Goal: Task Accomplishment & Management: Manage account settings

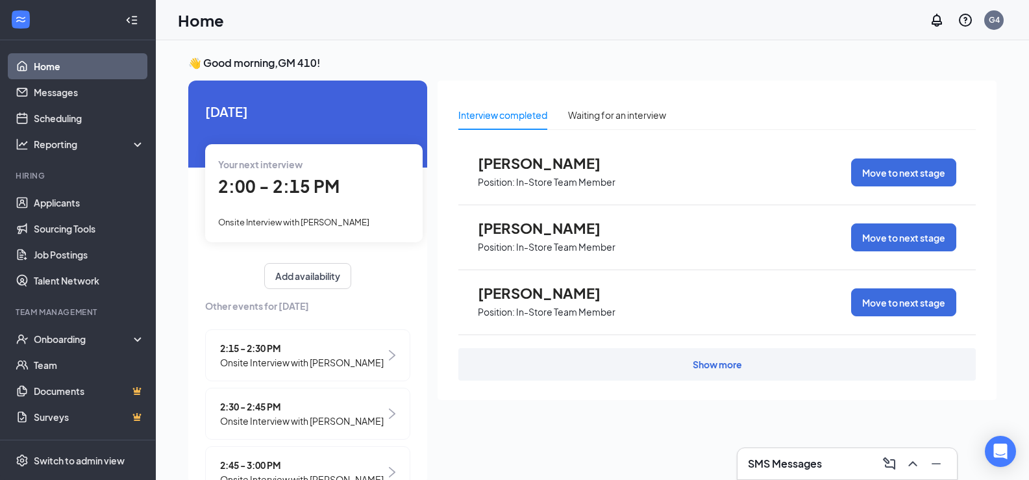
click at [313, 219] on span "Onsite Interview with [PERSON_NAME]" at bounding box center [293, 222] width 151 height 10
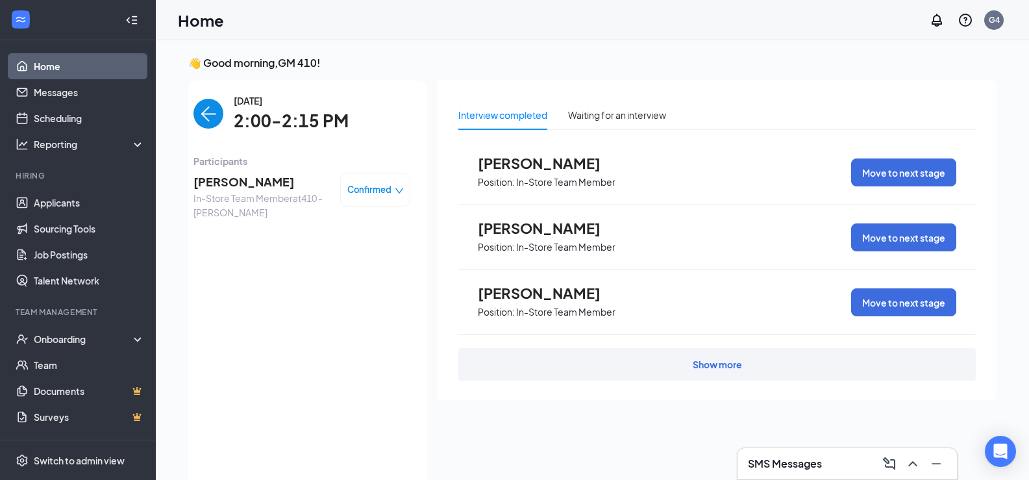
scroll to position [5, 0]
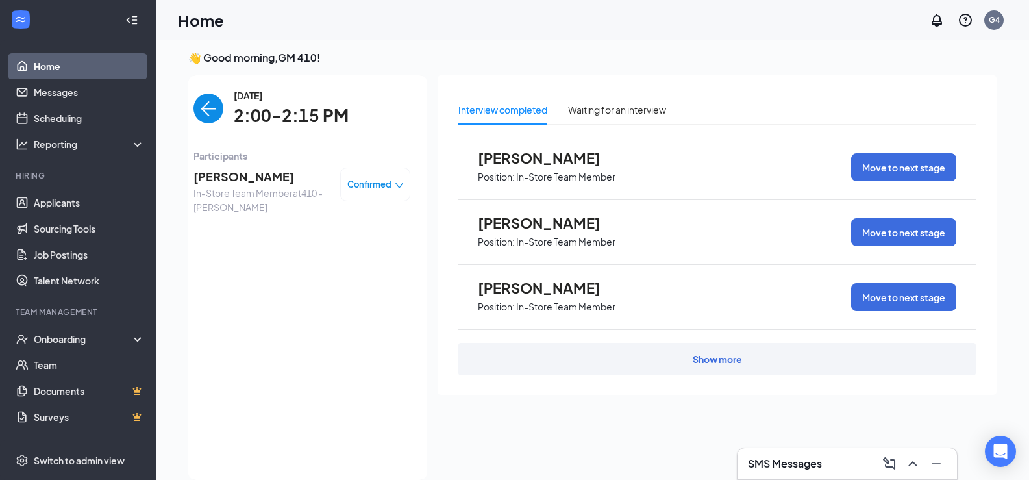
click at [227, 175] on span "[PERSON_NAME]" at bounding box center [261, 177] width 136 height 18
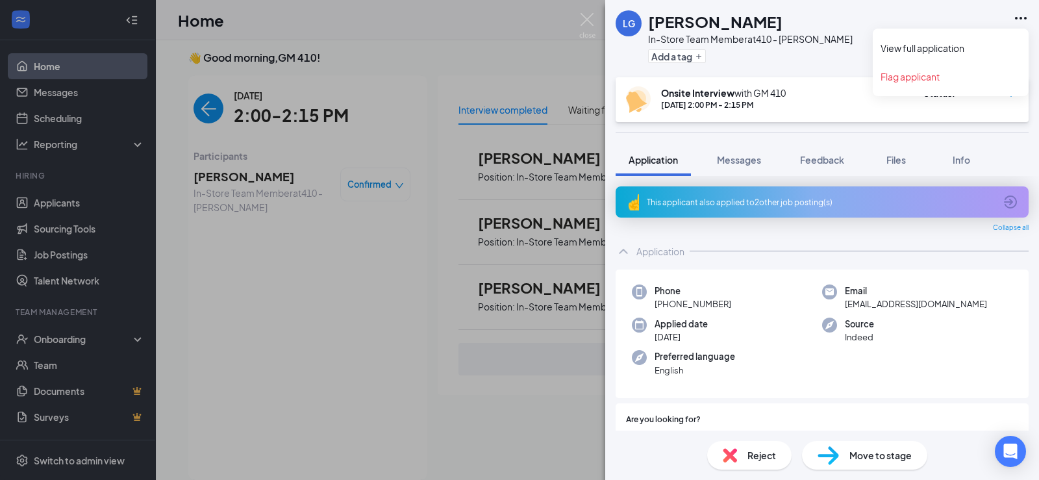
click at [1017, 13] on icon "Ellipses" at bounding box center [1021, 18] width 16 height 16
click at [933, 53] on link "View full application" at bounding box center [950, 48] width 140 height 13
click at [349, 99] on div "LG [PERSON_NAME] In-Store Team Member at 410 - [PERSON_NAME] Add a tag Onsite I…" at bounding box center [519, 240] width 1039 height 480
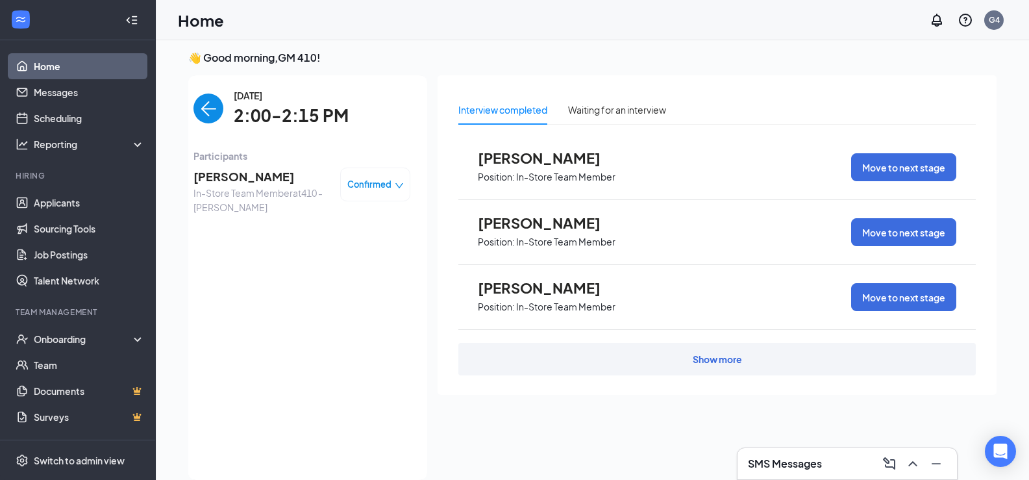
click at [77, 69] on link "Home" at bounding box center [89, 66] width 111 height 26
click at [52, 114] on link "Scheduling" at bounding box center [89, 118] width 111 height 26
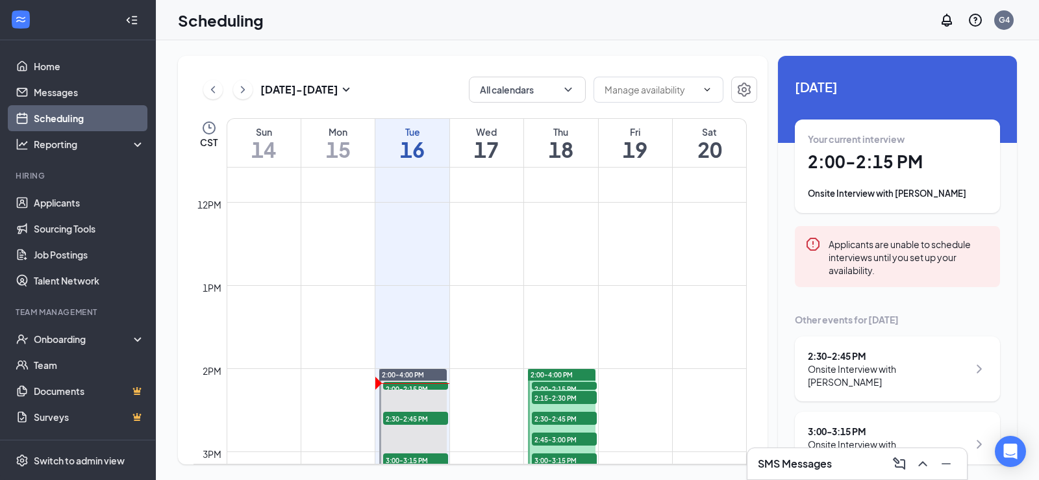
scroll to position [1093, 0]
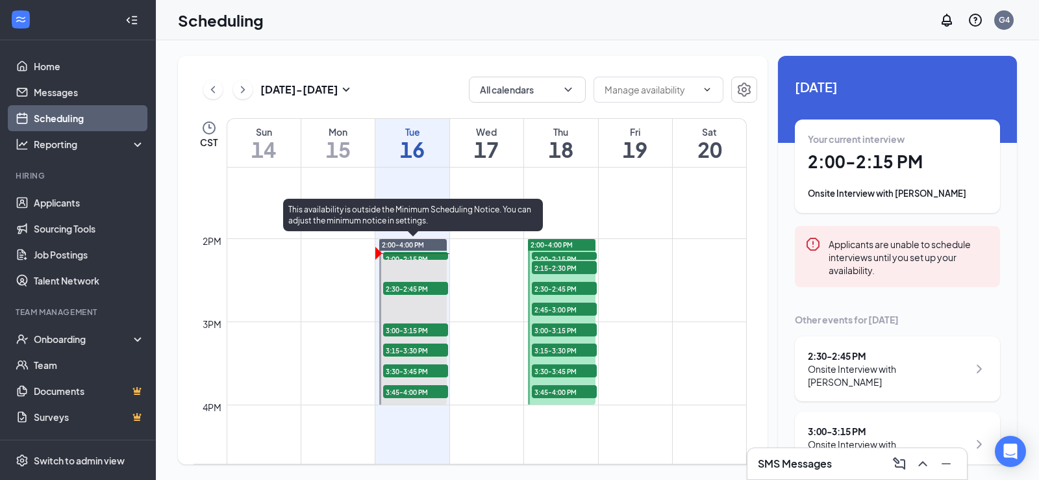
click at [407, 253] on span "2:00-2:15 PM" at bounding box center [415, 258] width 65 height 13
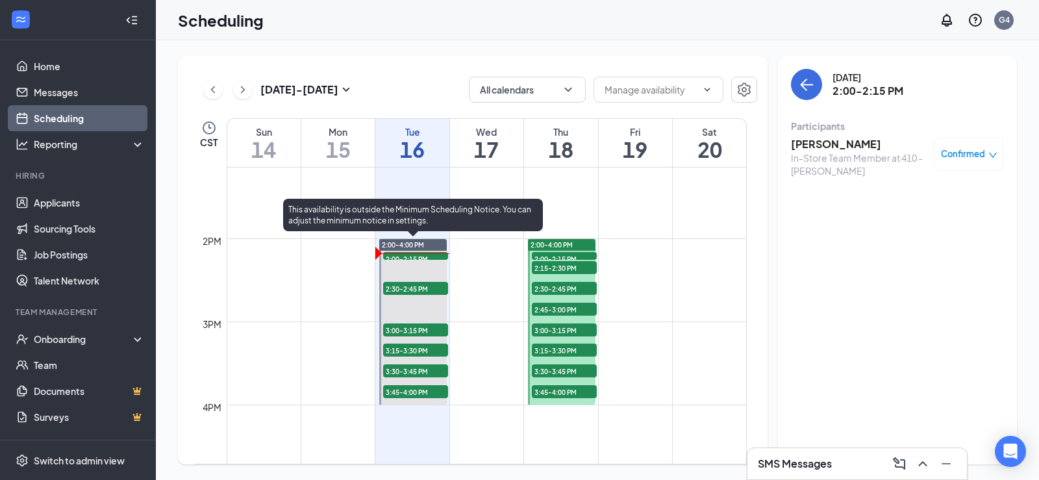
click at [413, 271] on div at bounding box center [413, 322] width 68 height 166
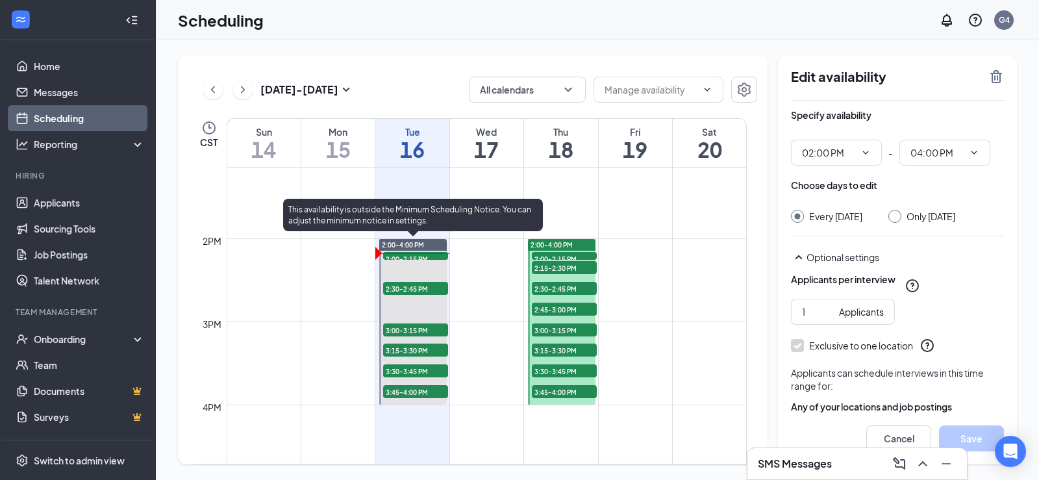
click at [415, 287] on span "2:30-2:45 PM" at bounding box center [415, 288] width 65 height 13
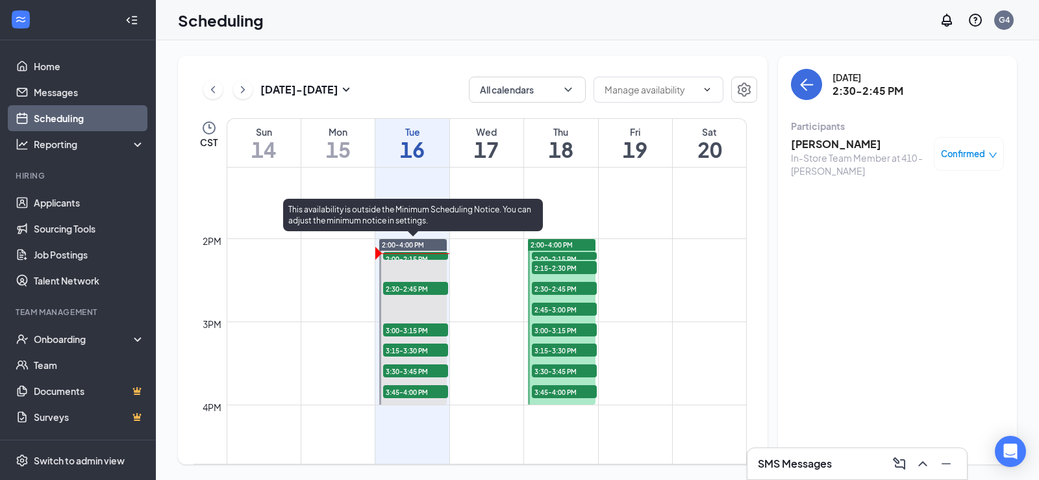
click at [415, 284] on span "2:30-2:45 PM" at bounding box center [415, 288] width 65 height 13
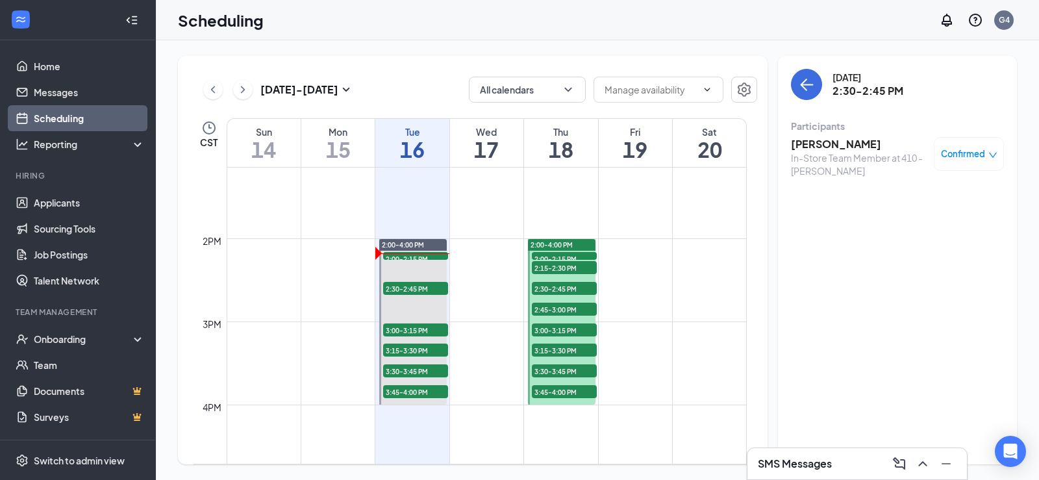
click at [819, 145] on h3 "[PERSON_NAME]" at bounding box center [859, 144] width 136 height 14
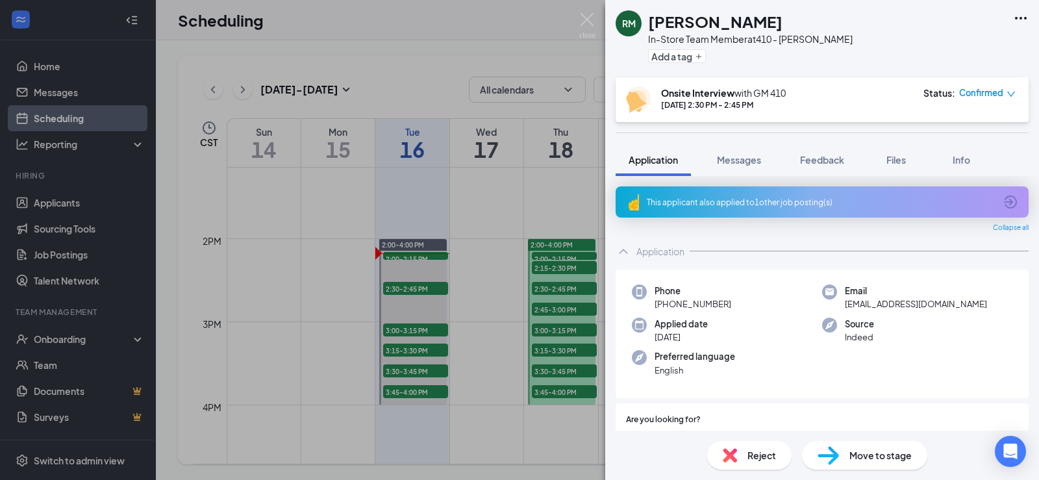
click at [1022, 11] on icon "Ellipses" at bounding box center [1021, 18] width 16 height 16
click at [943, 45] on link "View full application" at bounding box center [950, 48] width 140 height 13
click at [584, 21] on img at bounding box center [587, 25] width 16 height 25
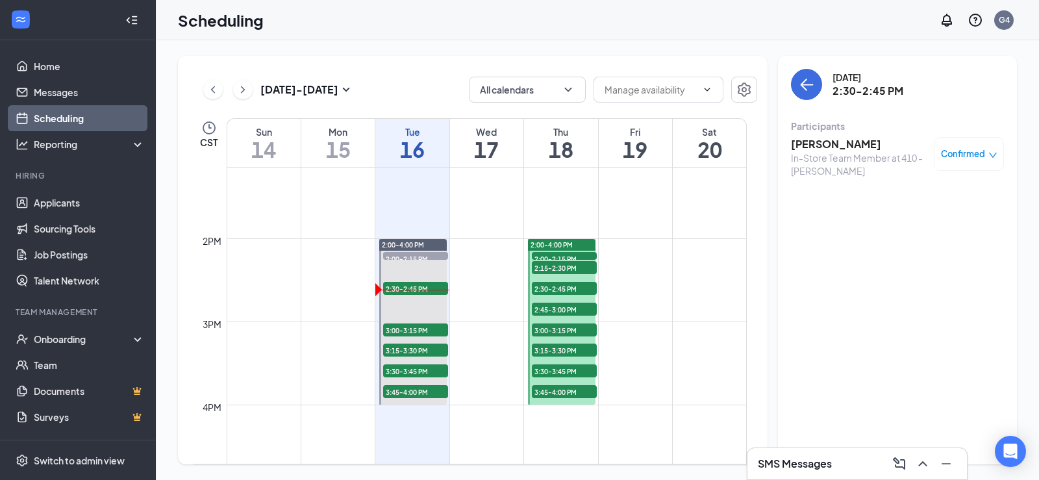
click at [62, 116] on link "Scheduling" at bounding box center [89, 118] width 111 height 26
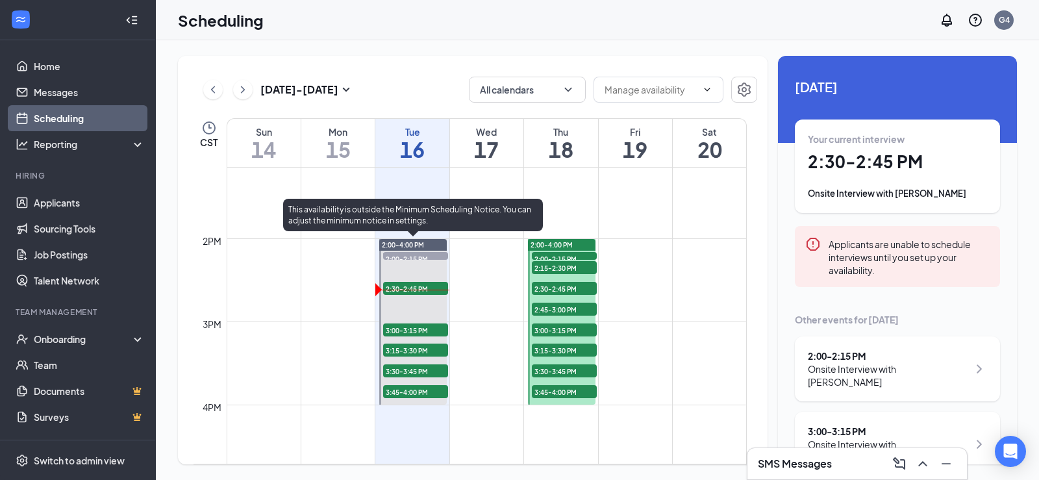
click at [407, 347] on span "3:15-3:30 PM" at bounding box center [415, 349] width 65 height 13
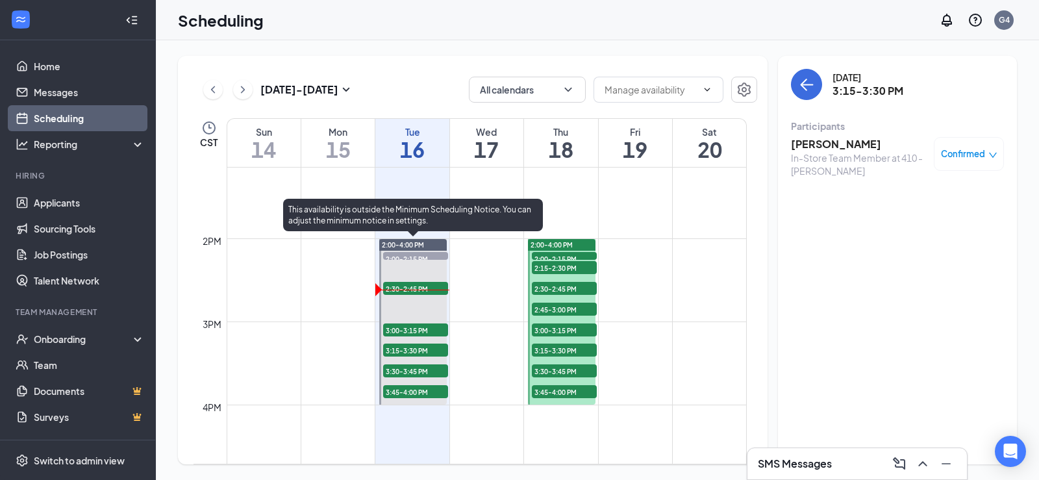
click at [406, 369] on span "3:30-3:45 PM" at bounding box center [415, 370] width 65 height 13
click at [408, 388] on span "3:45-4:00 PM" at bounding box center [415, 391] width 65 height 13
click at [401, 327] on span "3:00-3:15 PM" at bounding box center [415, 329] width 65 height 13
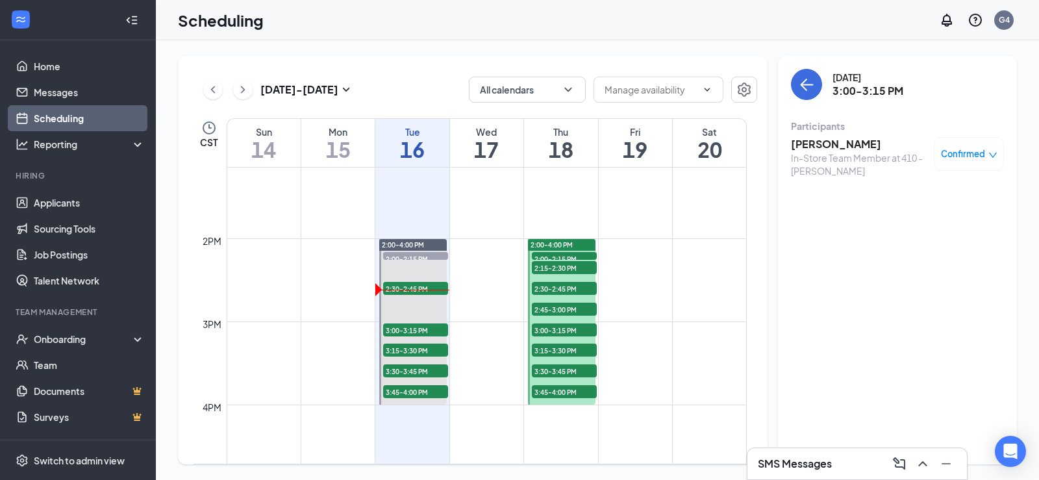
click at [842, 142] on h3 "[PERSON_NAME]" at bounding box center [859, 144] width 136 height 14
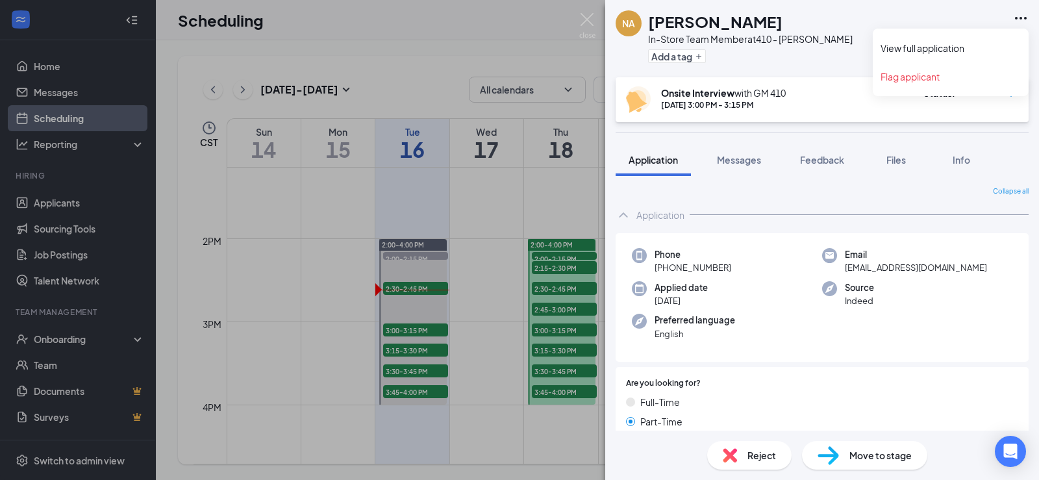
click at [1023, 21] on icon "Ellipses" at bounding box center [1021, 18] width 16 height 16
click at [936, 49] on link "View full application" at bounding box center [950, 48] width 140 height 13
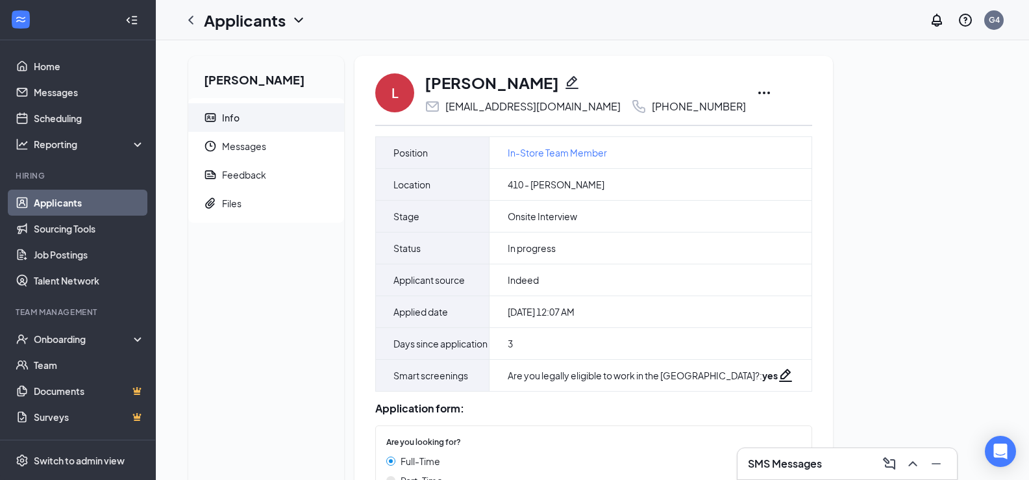
click at [772, 88] on icon "Ellipses" at bounding box center [764, 93] width 16 height 16
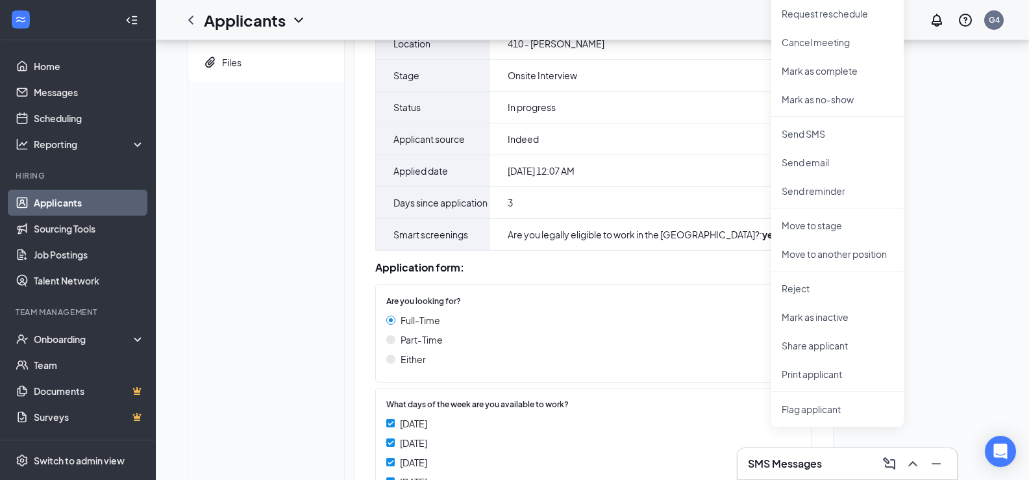
scroll to position [325, 0]
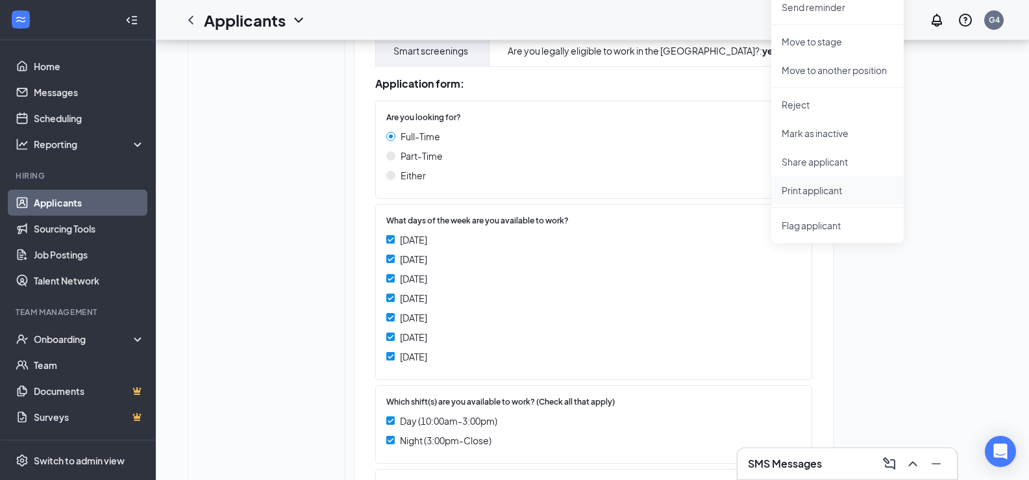
click at [812, 192] on p "Print applicant" at bounding box center [838, 190] width 112 height 13
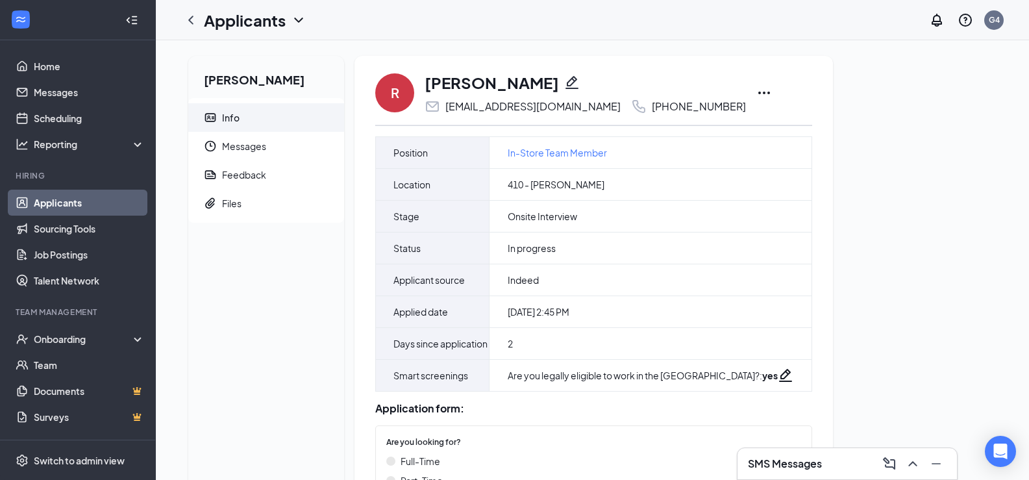
click at [756, 92] on icon "Ellipses" at bounding box center [764, 93] width 16 height 16
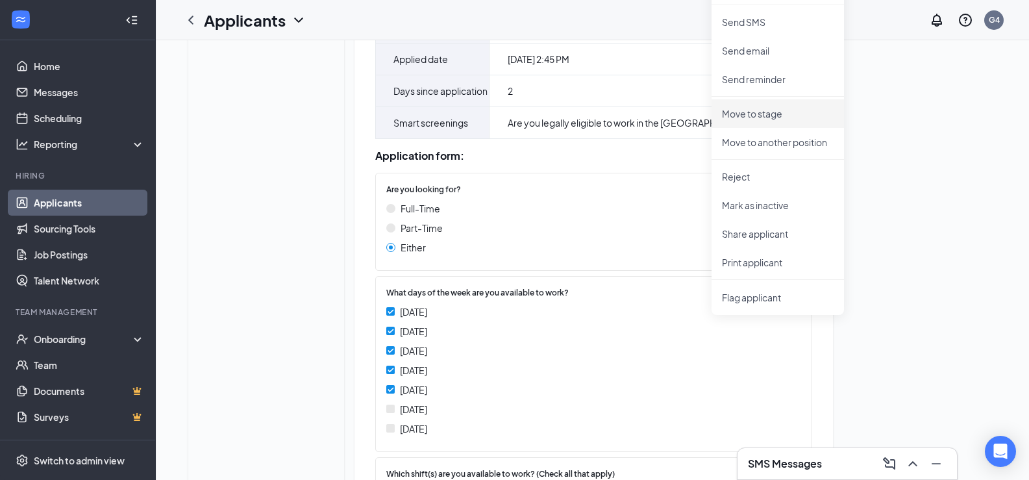
scroll to position [325, 0]
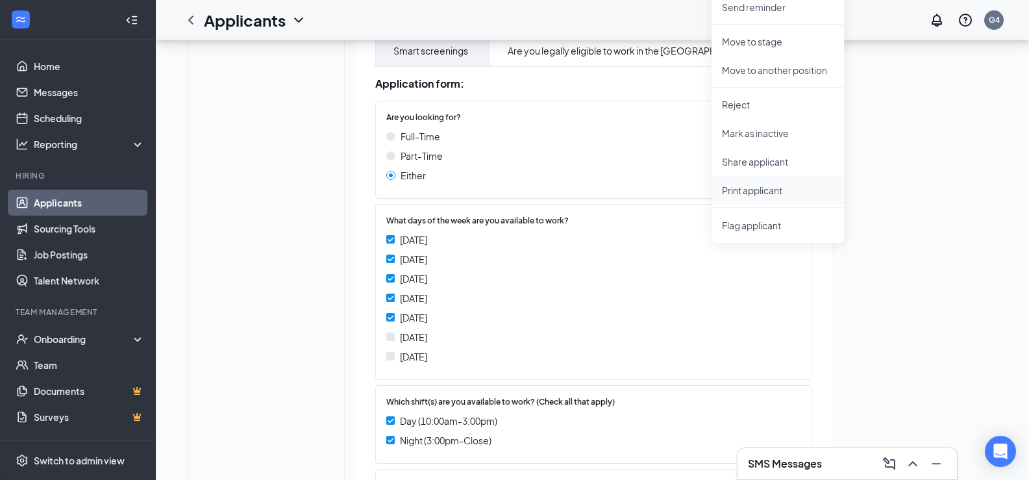
click at [751, 194] on p "Print applicant" at bounding box center [778, 190] width 112 height 13
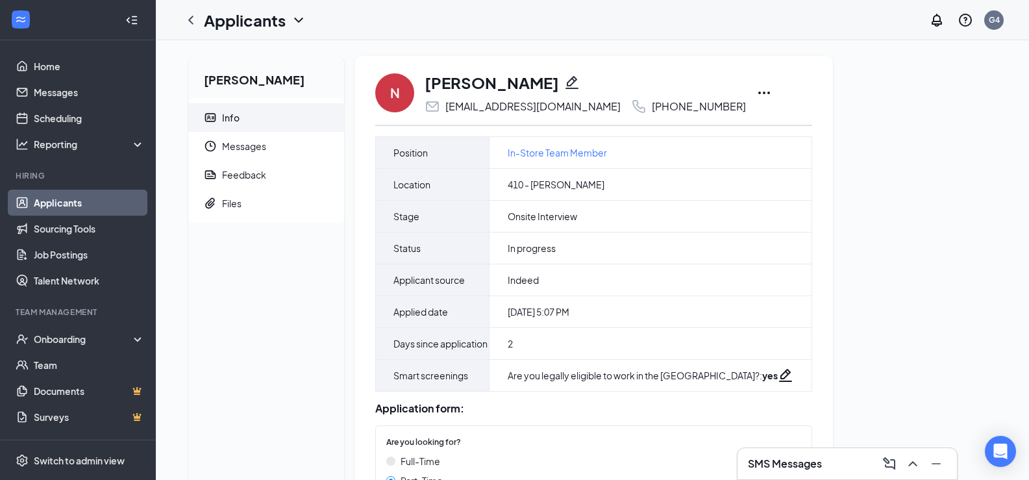
click at [756, 95] on icon "Ellipses" at bounding box center [764, 93] width 16 height 16
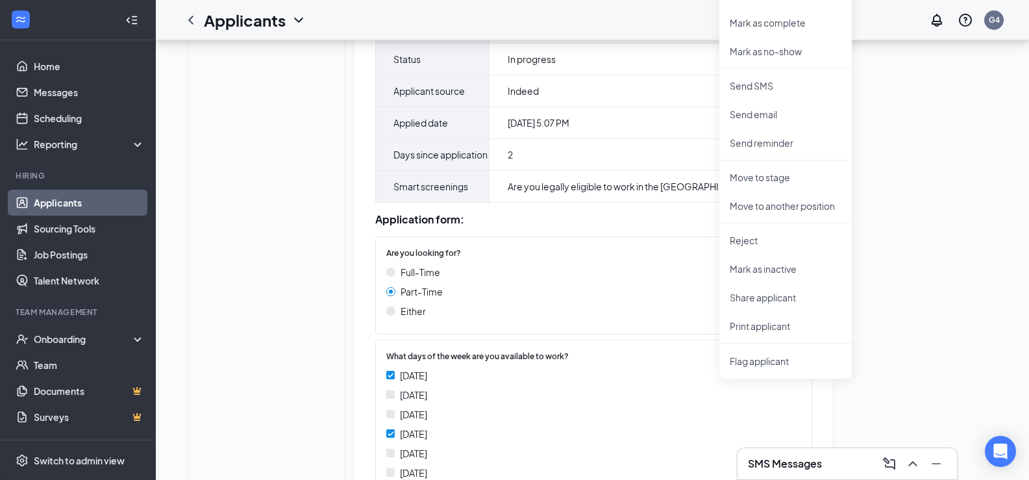
scroll to position [325, 0]
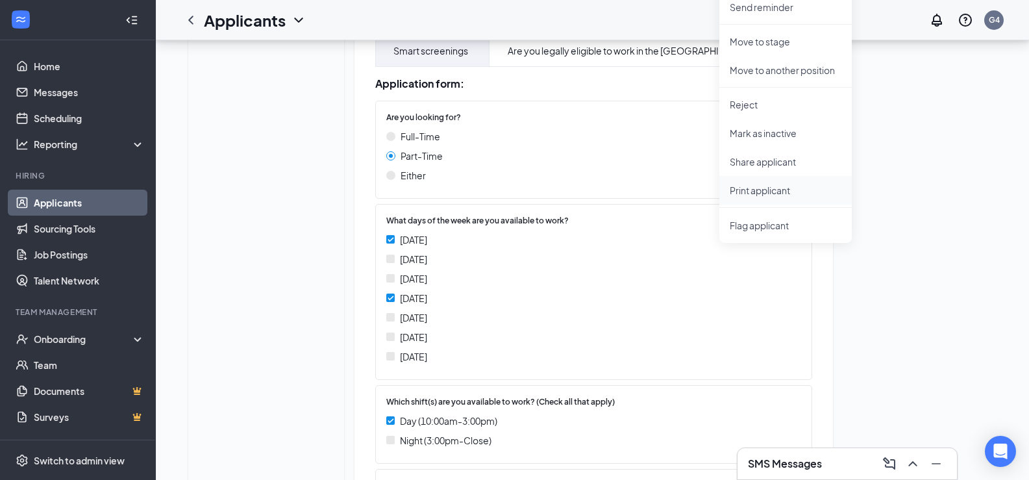
click at [754, 192] on p "Print applicant" at bounding box center [786, 190] width 112 height 13
